Goal: Transaction & Acquisition: Subscribe to service/newsletter

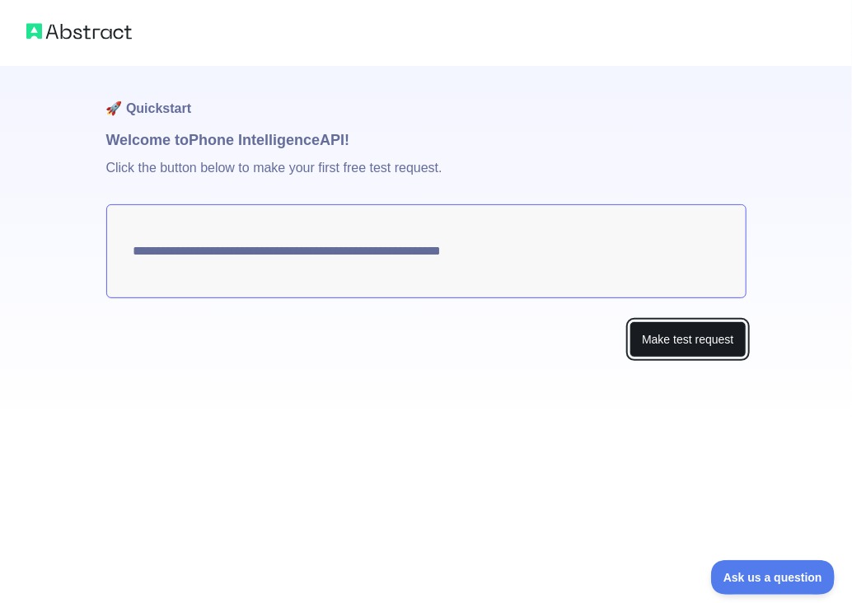
click at [683, 338] on button "Make test request" at bounding box center [687, 339] width 116 height 37
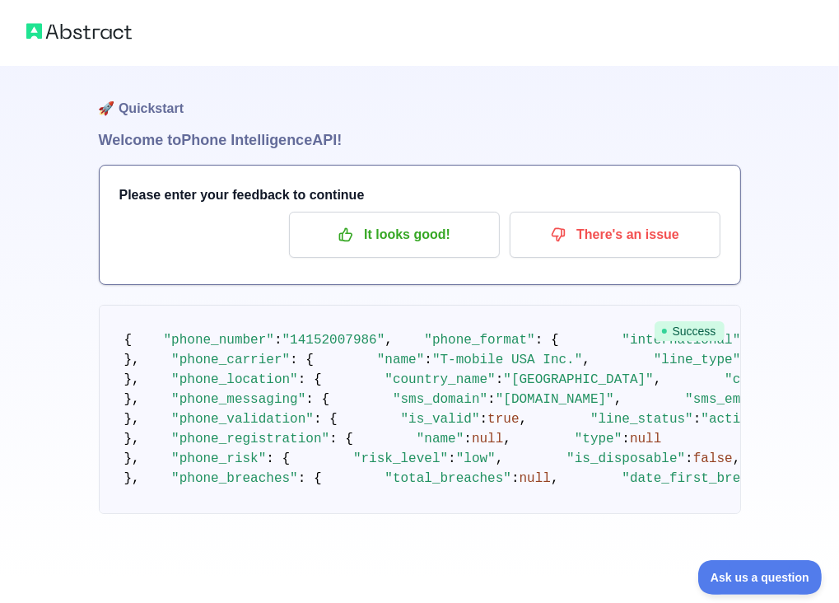
drag, startPoint x: 542, startPoint y: 321, endPoint x: 20, endPoint y: 308, distance: 522.3
click at [20, 308] on div "🚀 Quickstart Welcome to Phone Intelligence API! Please enter your feedback to c…" at bounding box center [419, 290] width 839 height 580
click at [90, 40] on img at bounding box center [78, 31] width 105 height 23
click at [53, 22] on img at bounding box center [78, 31] width 105 height 23
click at [72, 45] on div at bounding box center [419, 33] width 839 height 66
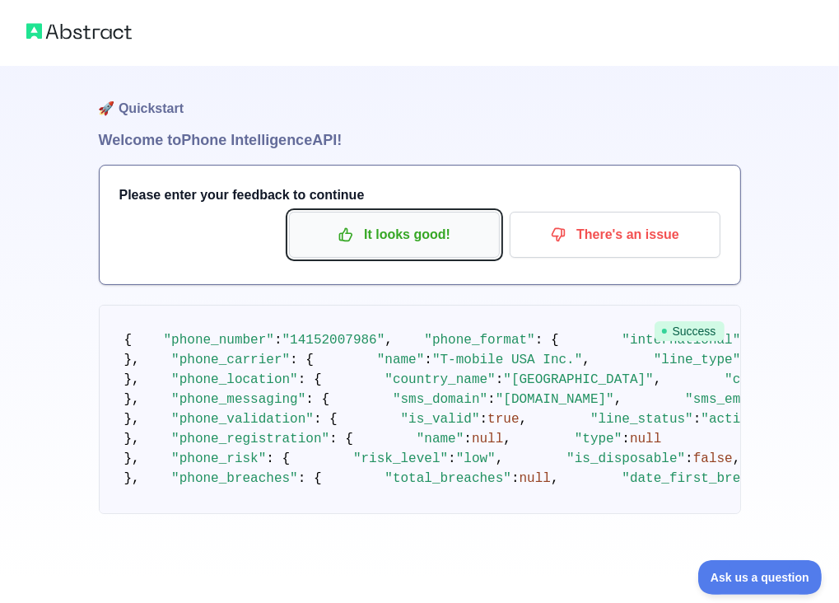
click at [418, 247] on p "It looks good!" at bounding box center [394, 235] width 186 height 28
